Goal: Navigation & Orientation: Go to known website

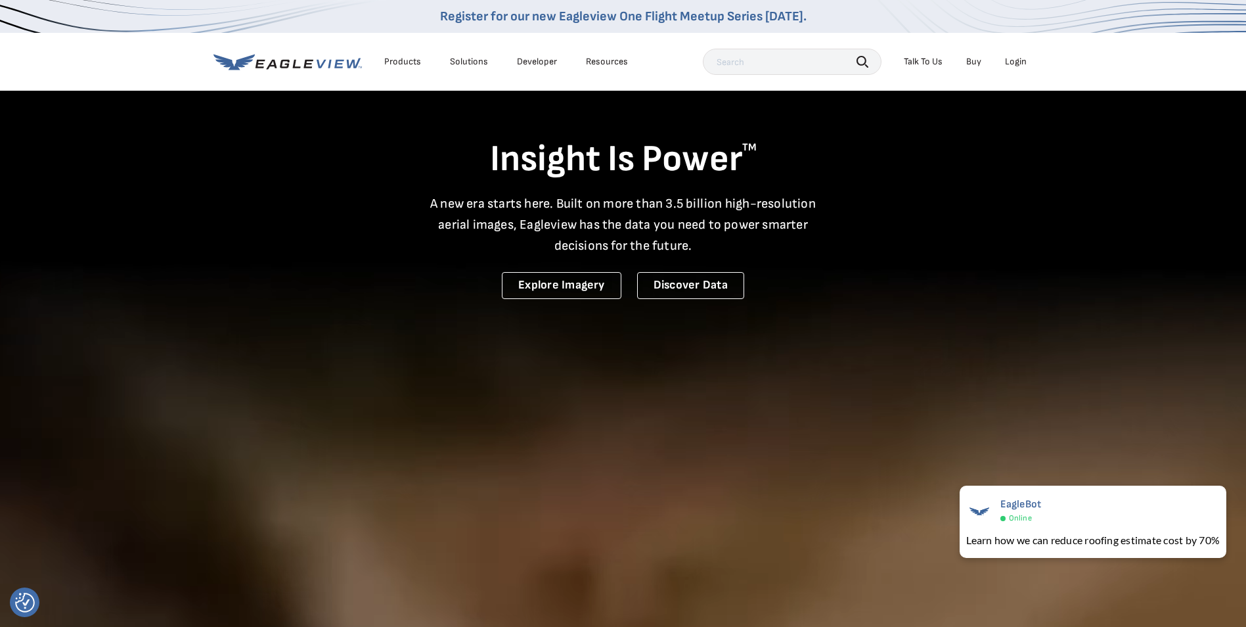
click at [1014, 72] on div "Search Talk To Us Buy Login" at bounding box center [868, 62] width 330 height 26
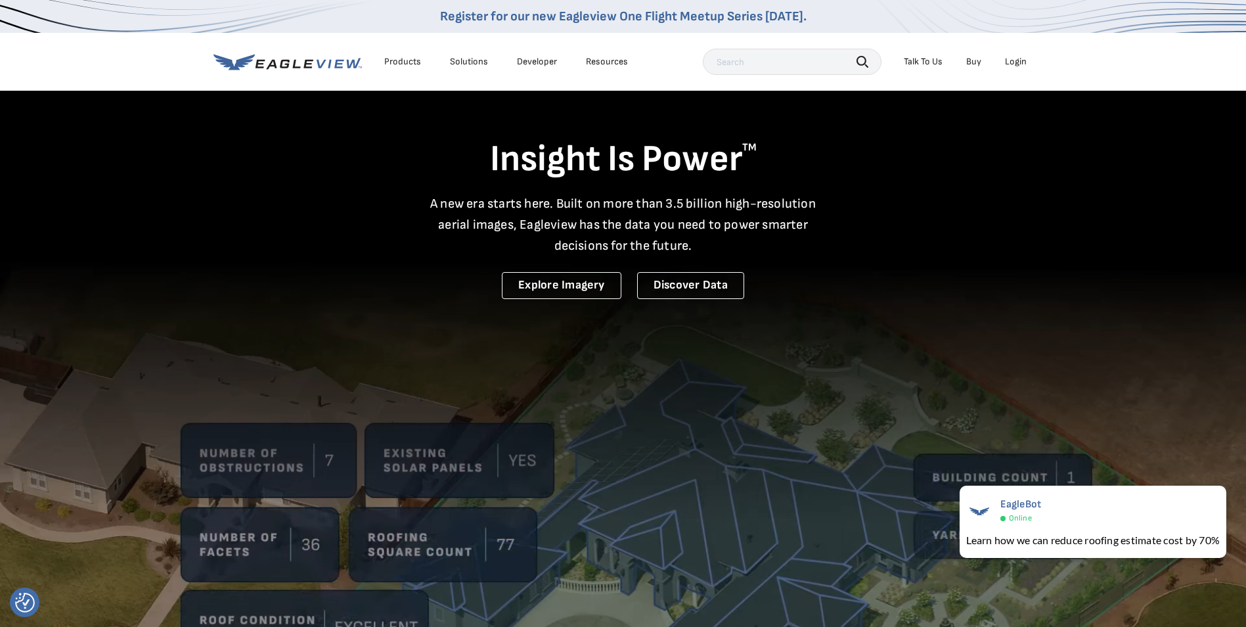
click at [1016, 61] on div "Login" at bounding box center [1016, 62] width 22 height 12
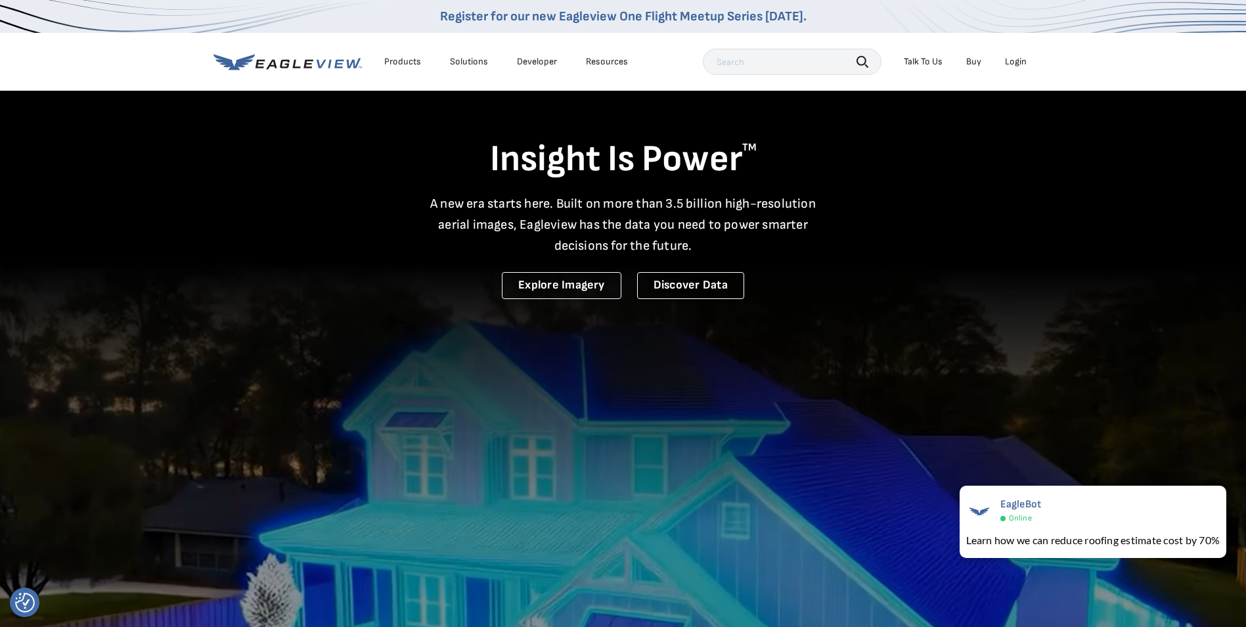
drag, startPoint x: 928, startPoint y: 399, endPoint x: 842, endPoint y: 499, distance: 131.8
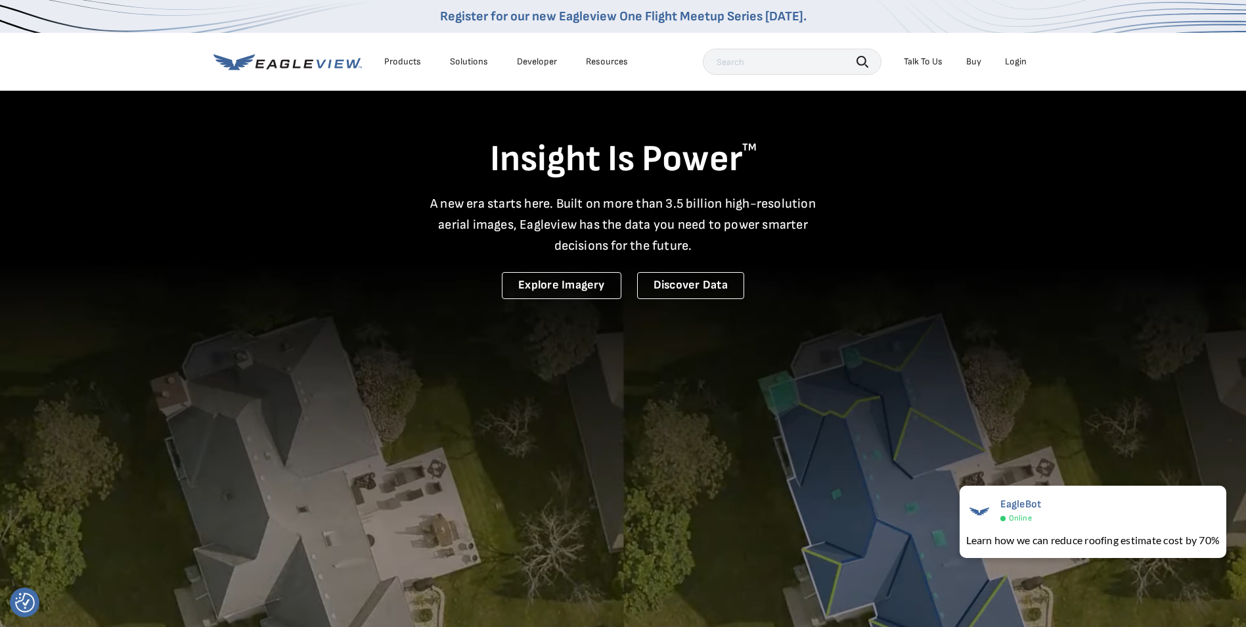
click at [919, 405] on video at bounding box center [623, 431] width 1246 height 862
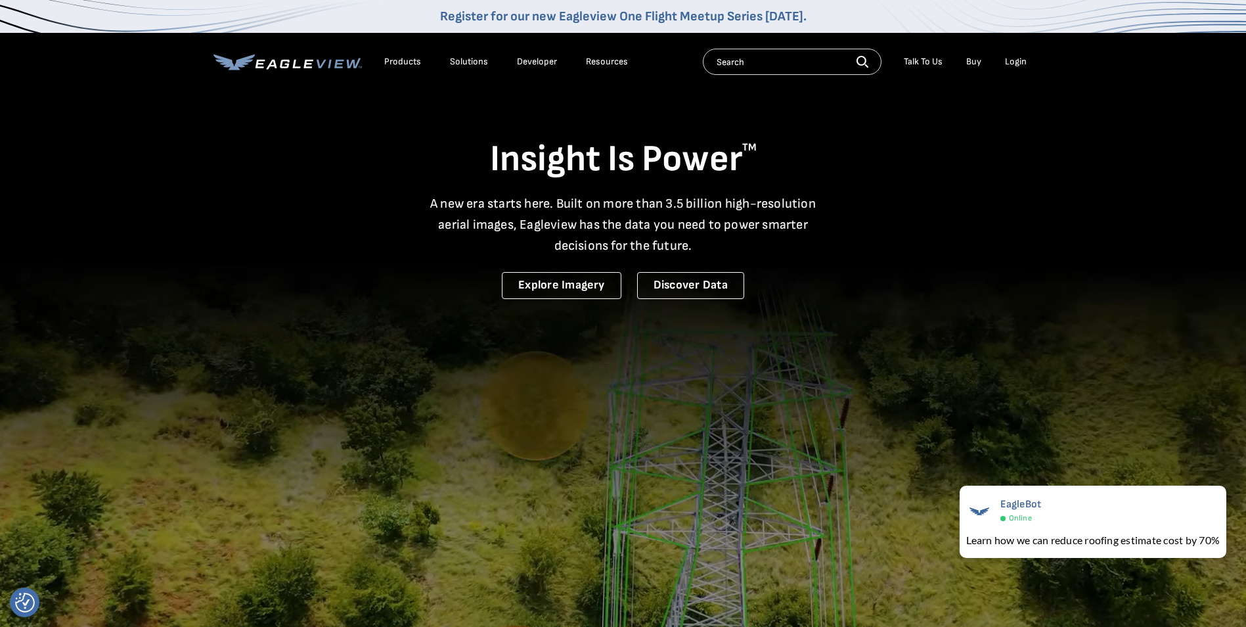
click at [1012, 54] on li "Login" at bounding box center [1016, 62] width 35 height 20
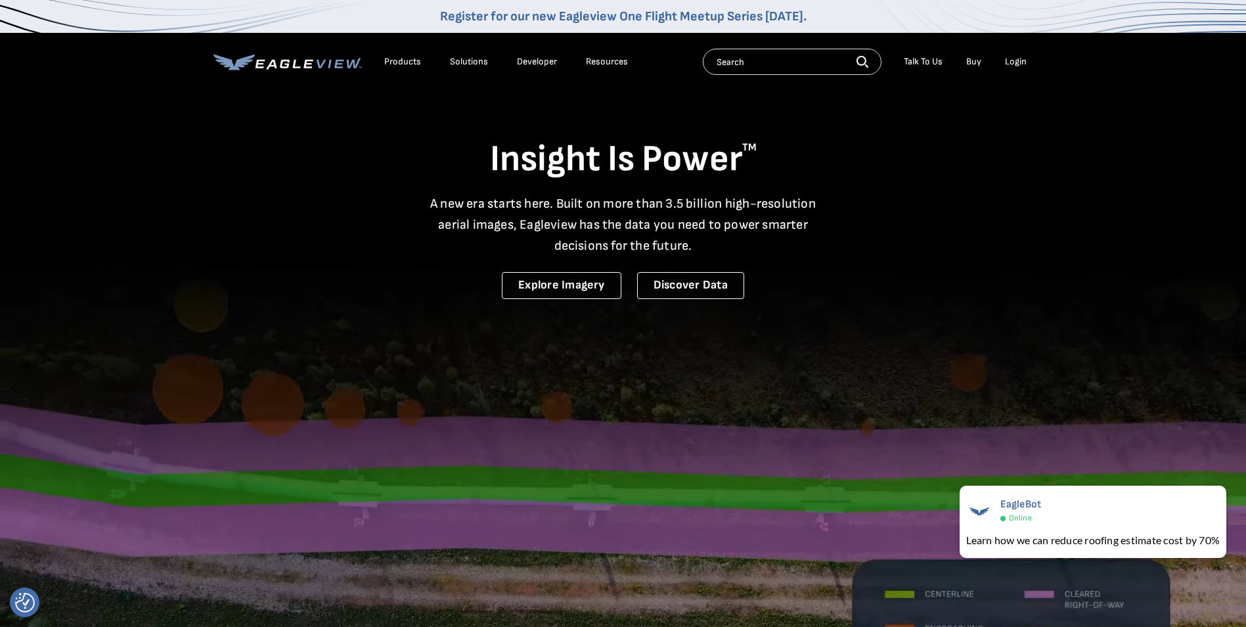
click at [1010, 73] on div "Search Talk To Us Buy Login" at bounding box center [868, 62] width 330 height 26
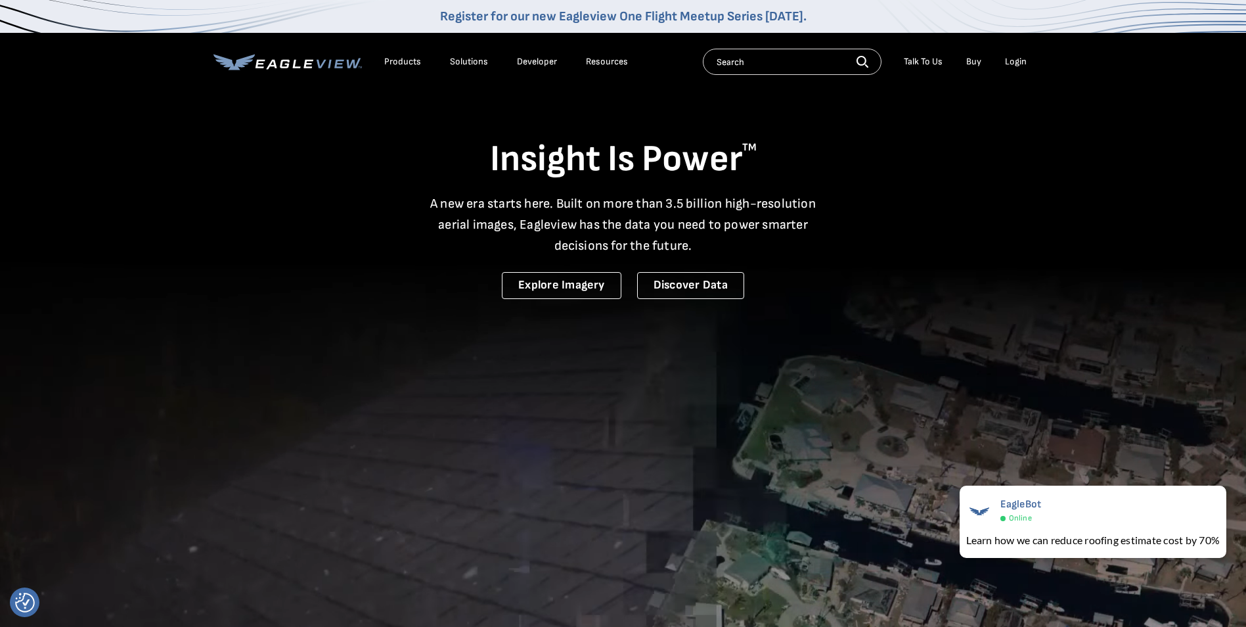
click at [1019, 55] on li "Login" at bounding box center [1016, 62] width 35 height 20
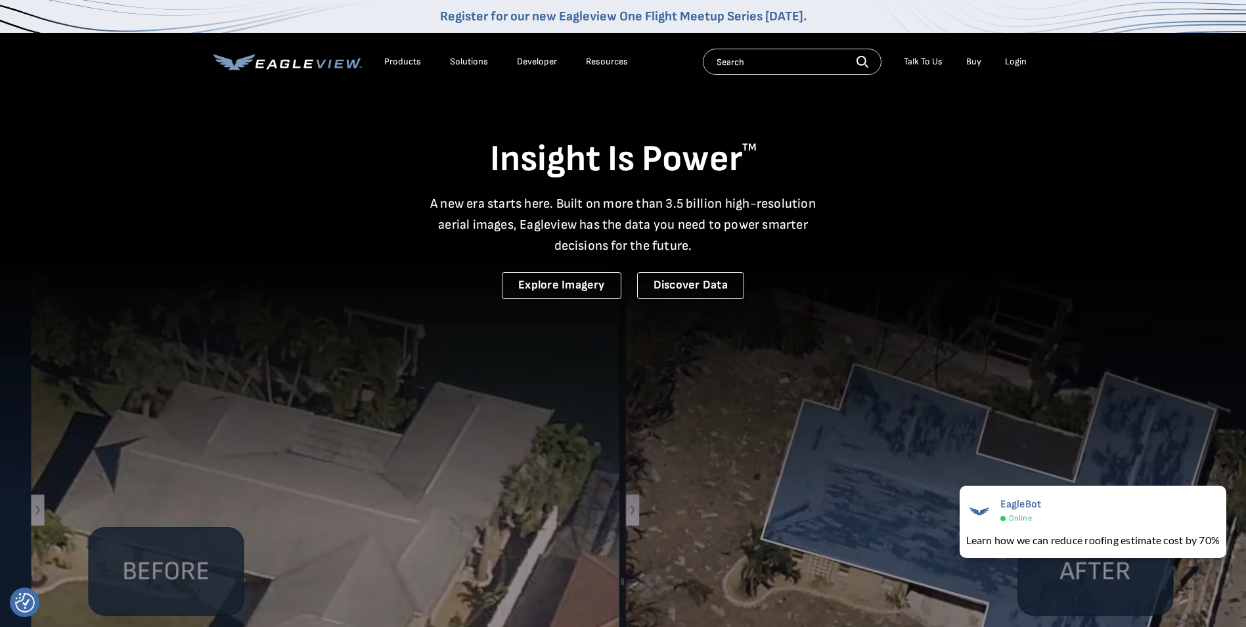
click at [1012, 62] on div "Login" at bounding box center [1016, 62] width 22 height 12
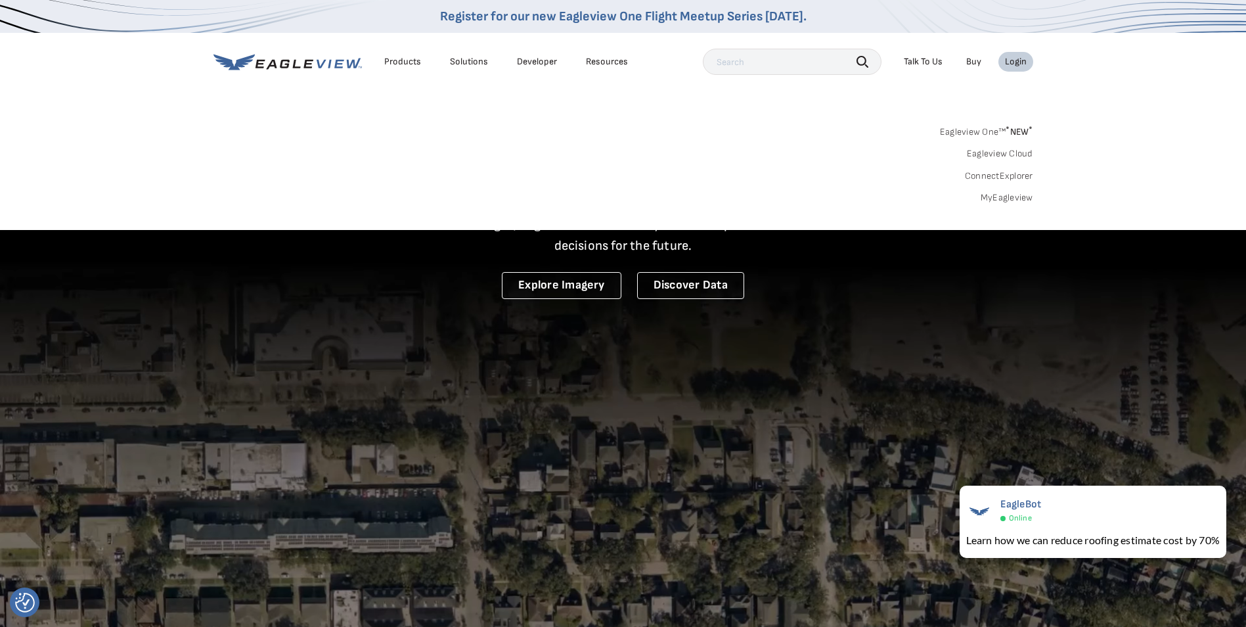
click at [1006, 130] on sup "*" at bounding box center [1008, 129] width 4 height 11
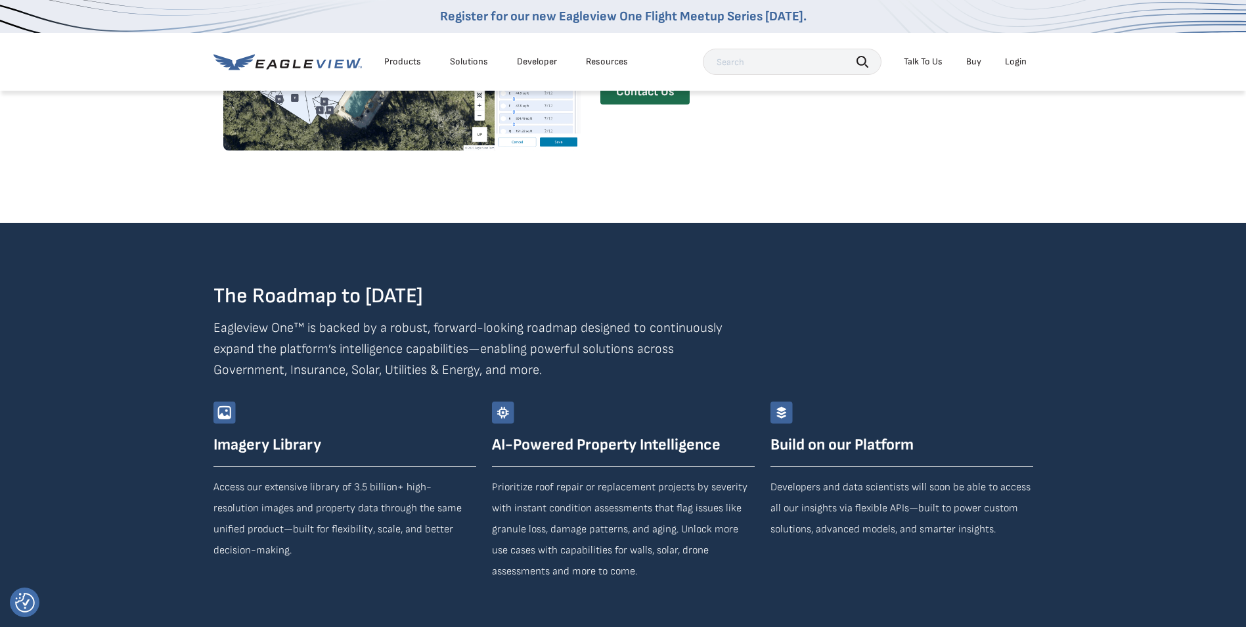
scroll to position [2168, 0]
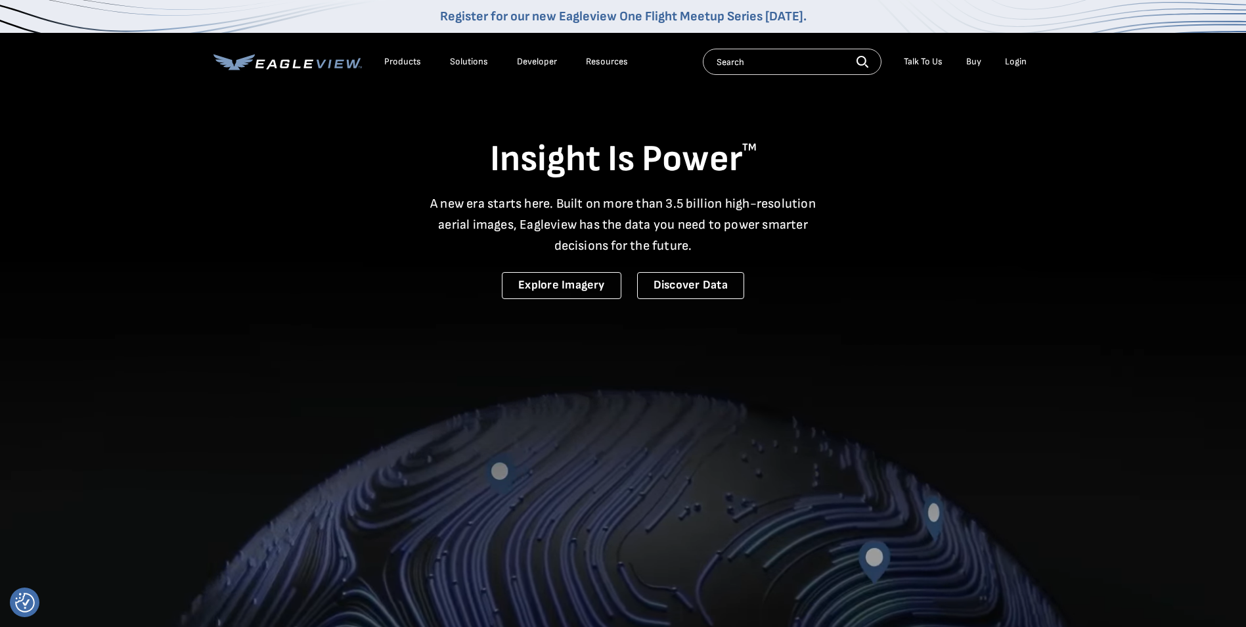
click at [1008, 67] on div "Login" at bounding box center [1016, 62] width 22 height 12
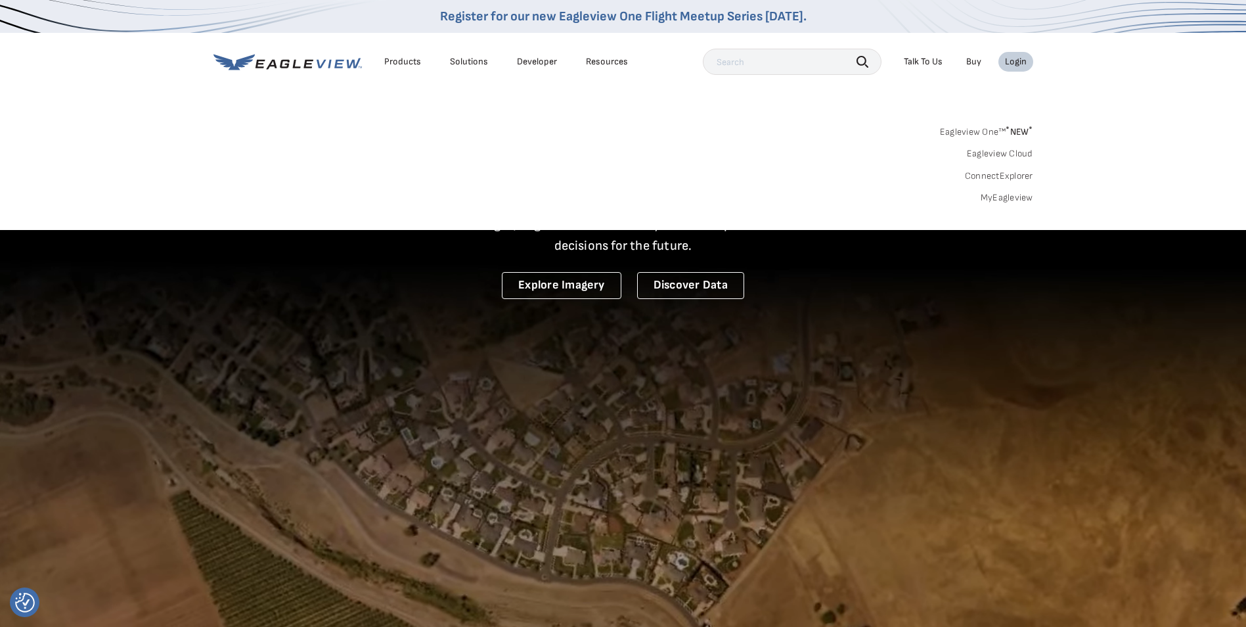
click at [1008, 199] on link "MyEagleview" at bounding box center [1007, 198] width 53 height 12
